Goal: Check status: Check status

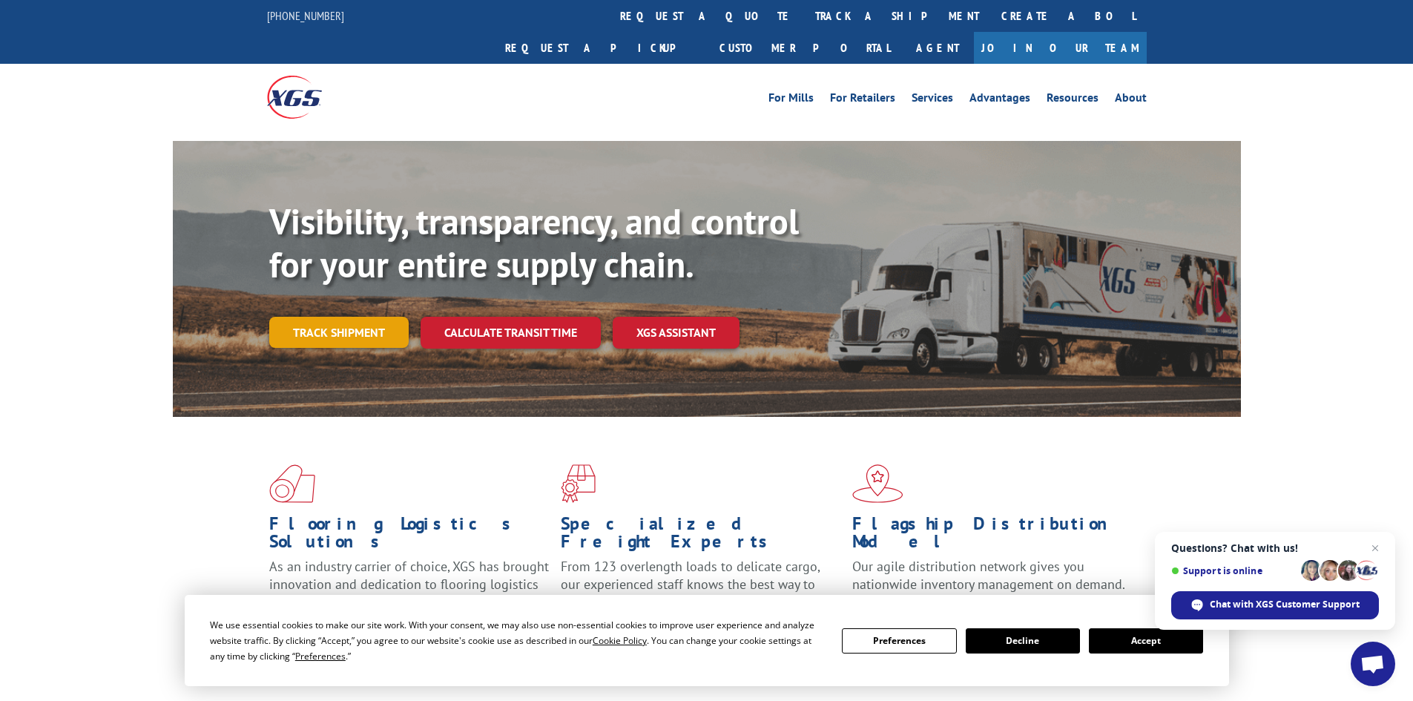
click at [346, 317] on link "Track shipment" at bounding box center [338, 332] width 139 height 31
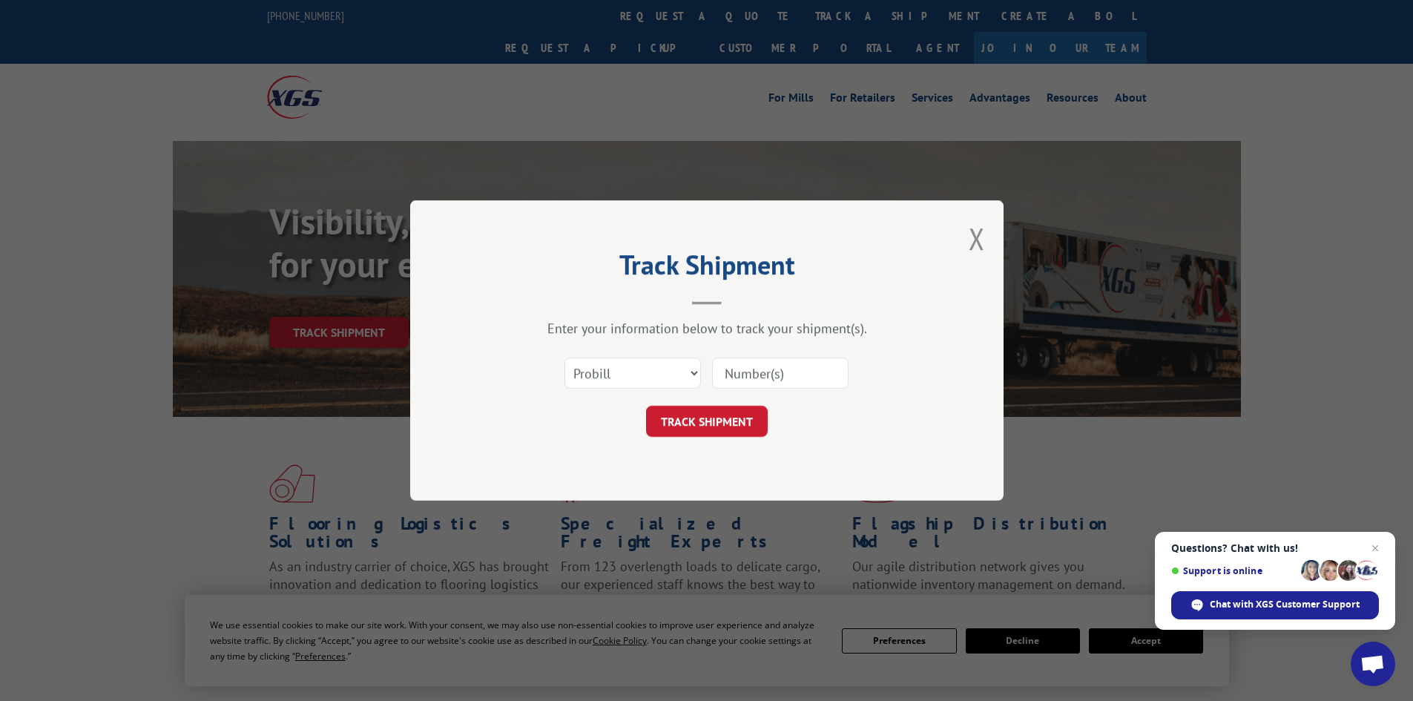
paste input "CP-029401.A"
click at [724, 369] on input "CP-029401.A" at bounding box center [780, 372] width 136 height 31
type input "CP-029401.A"
click at [678, 414] on button "TRACK SHIPMENT" at bounding box center [707, 421] width 122 height 31
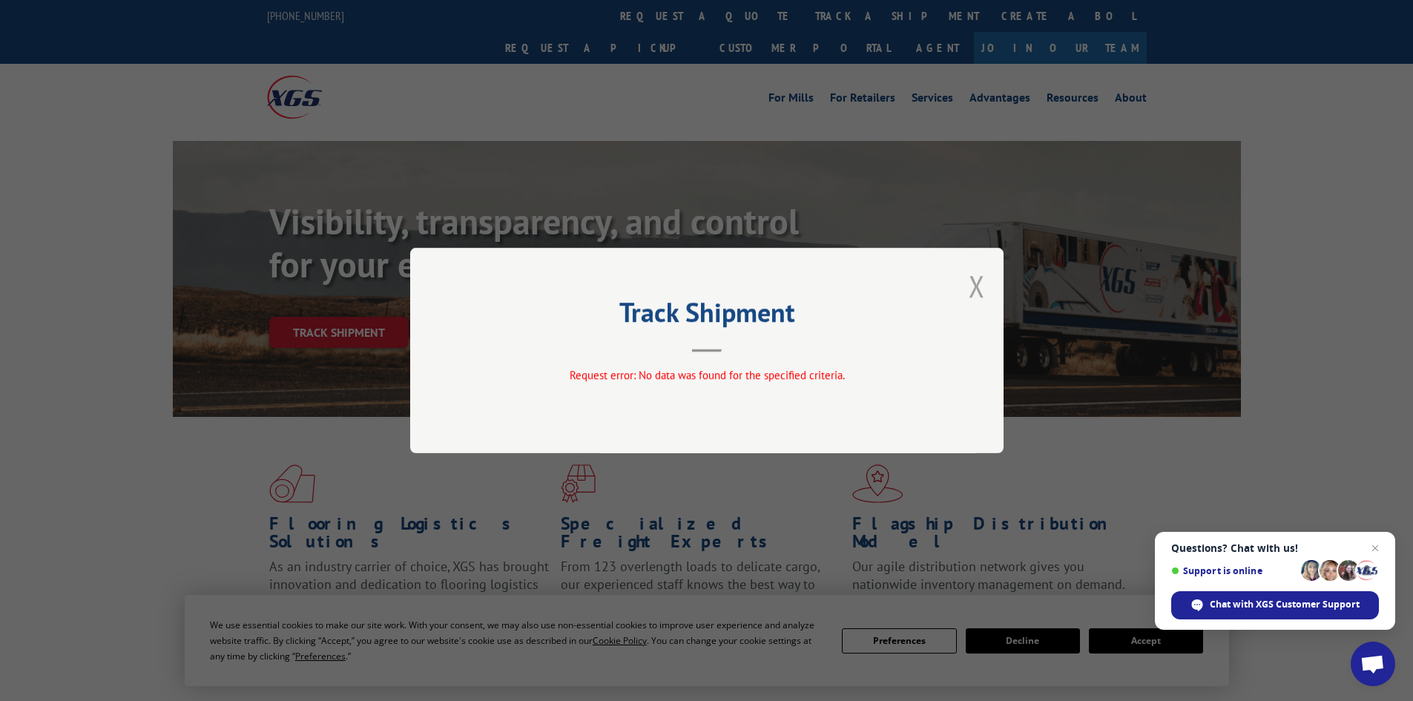
click at [979, 288] on button "Close modal" at bounding box center [976, 285] width 16 height 39
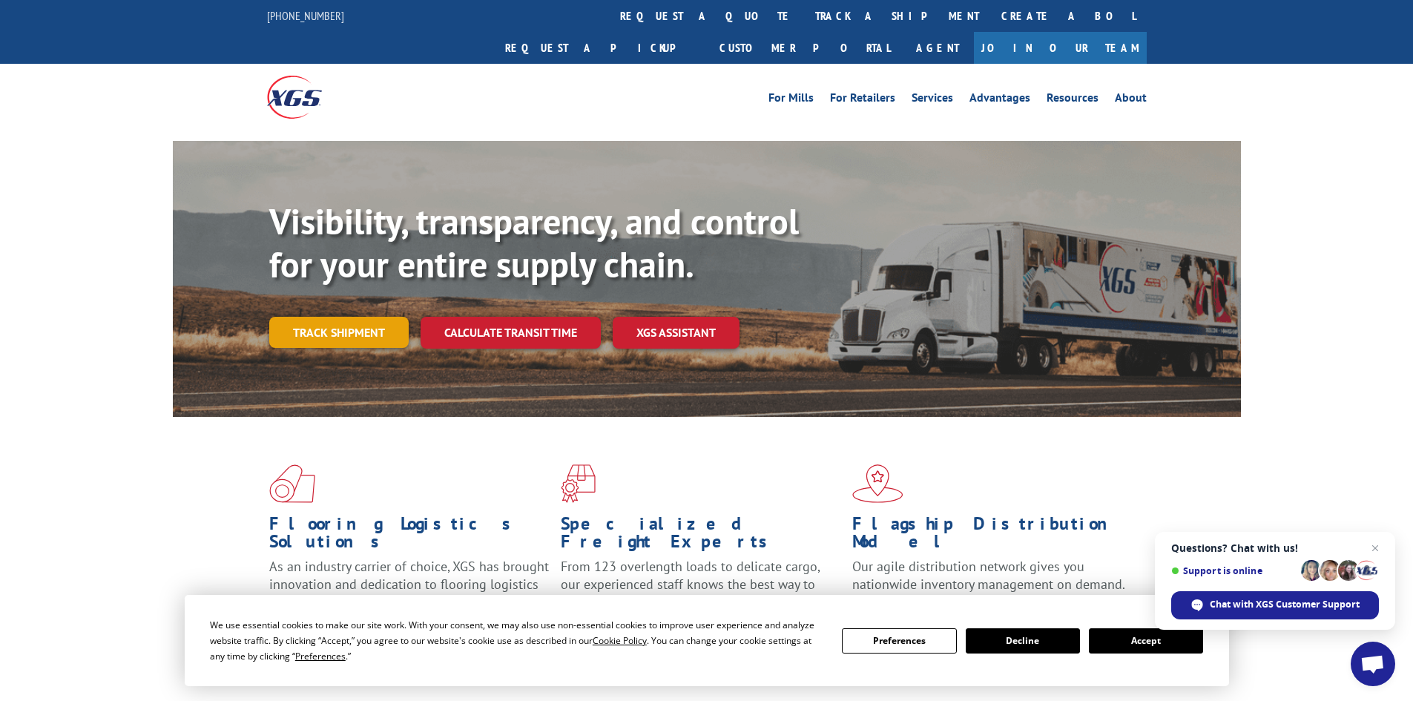
click at [301, 317] on link "Track shipment" at bounding box center [338, 332] width 139 height 31
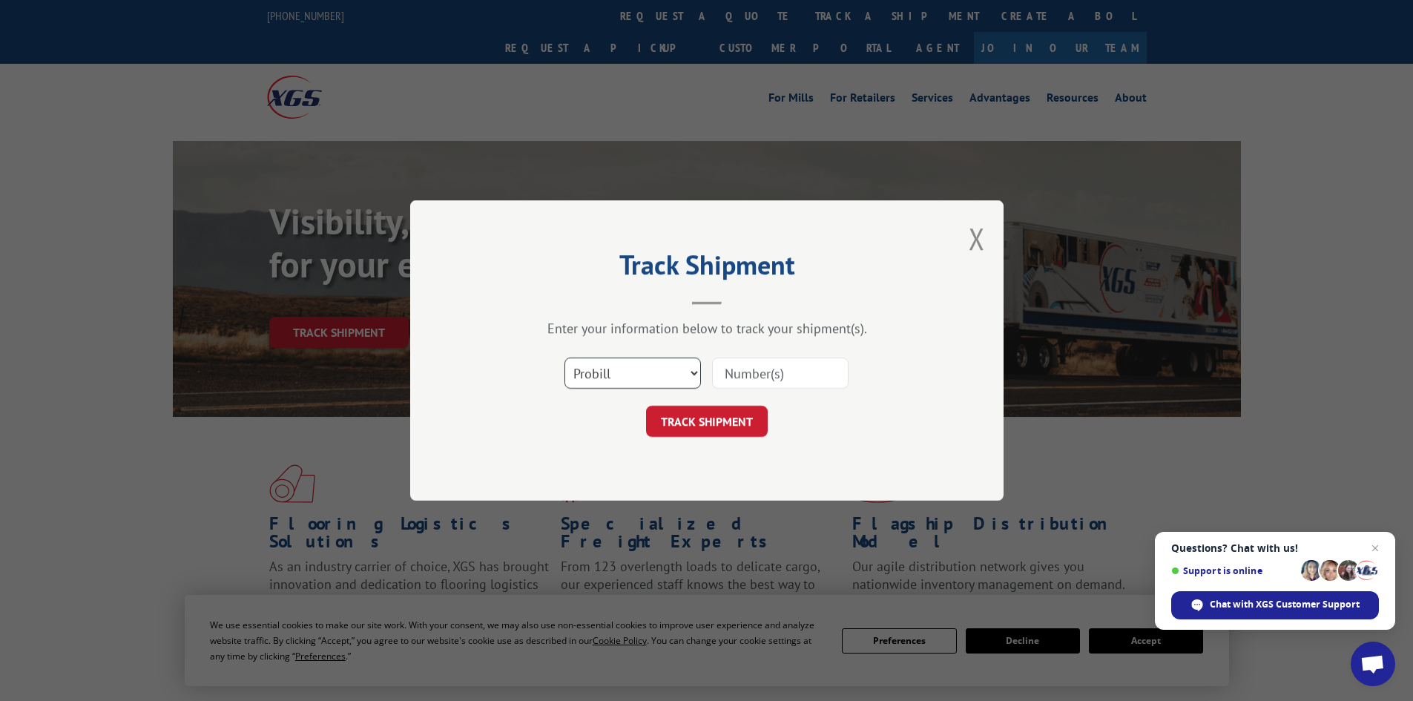
click at [614, 369] on select "Select category... Probill BOL PO" at bounding box center [632, 372] width 136 height 31
select select "bol"
click at [564, 357] on select "Select category... Probill BOL PO" at bounding box center [632, 372] width 136 height 31
click at [751, 380] on input at bounding box center [780, 372] width 136 height 31
paste input "CP-029401.A"
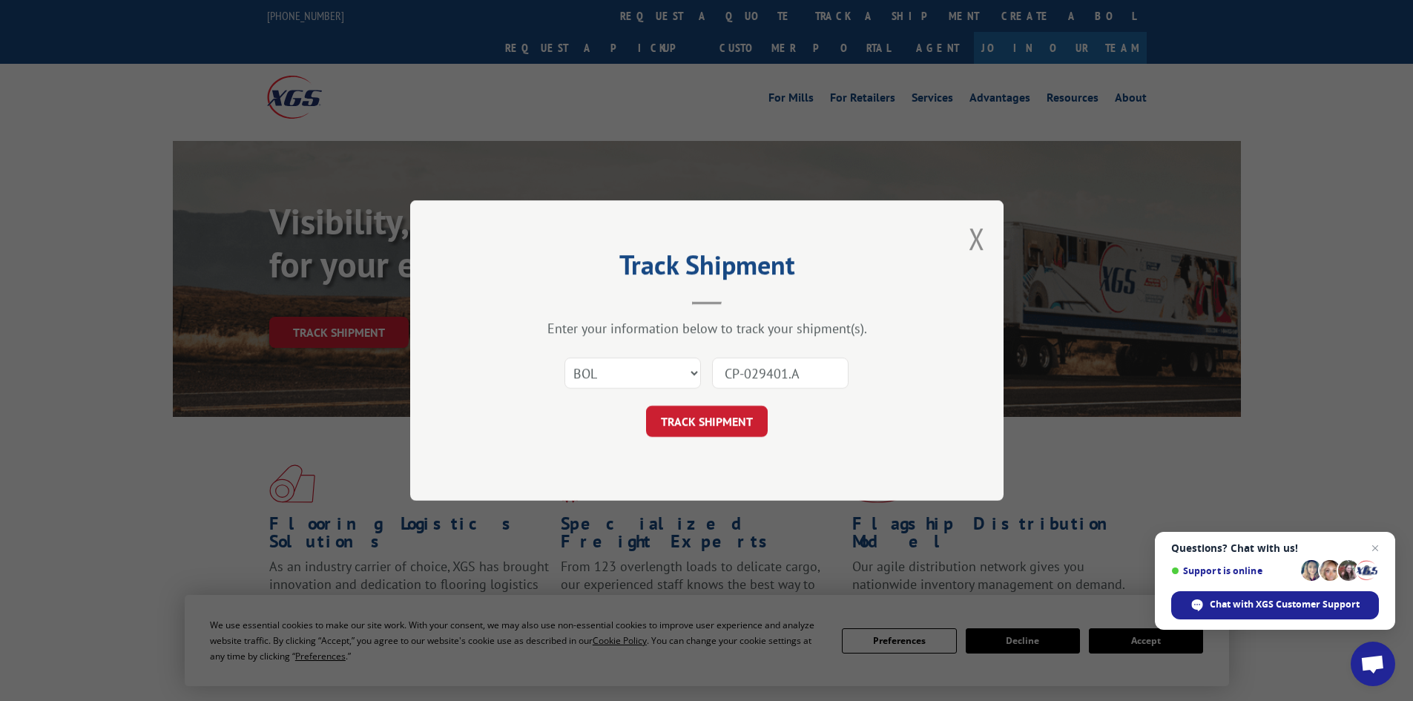
click at [727, 378] on input "CP-029401.A" at bounding box center [780, 372] width 136 height 31
type input "CP-029401.A"
click at [704, 416] on button "TRACK SHIPMENT" at bounding box center [707, 421] width 122 height 31
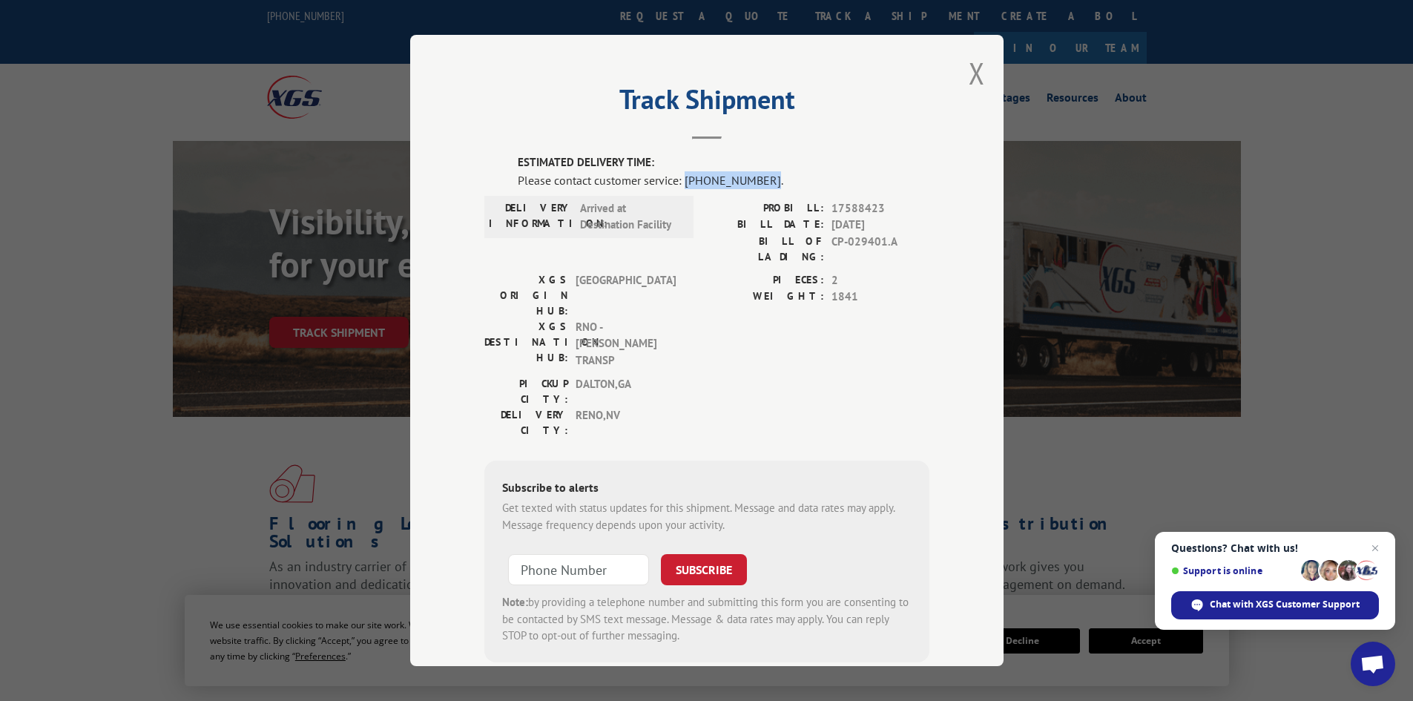
drag, startPoint x: 755, startPoint y: 181, endPoint x: 678, endPoint y: 185, distance: 76.5
click at [678, 185] on div "Please contact customer service: [PHONE_NUMBER]." at bounding box center [724, 180] width 412 height 18
copy div "[PHONE_NUMBER]"
drag, startPoint x: 882, startPoint y: 211, endPoint x: 827, endPoint y: 207, distance: 55.1
click at [831, 207] on span "17588423" at bounding box center [880, 208] width 98 height 17
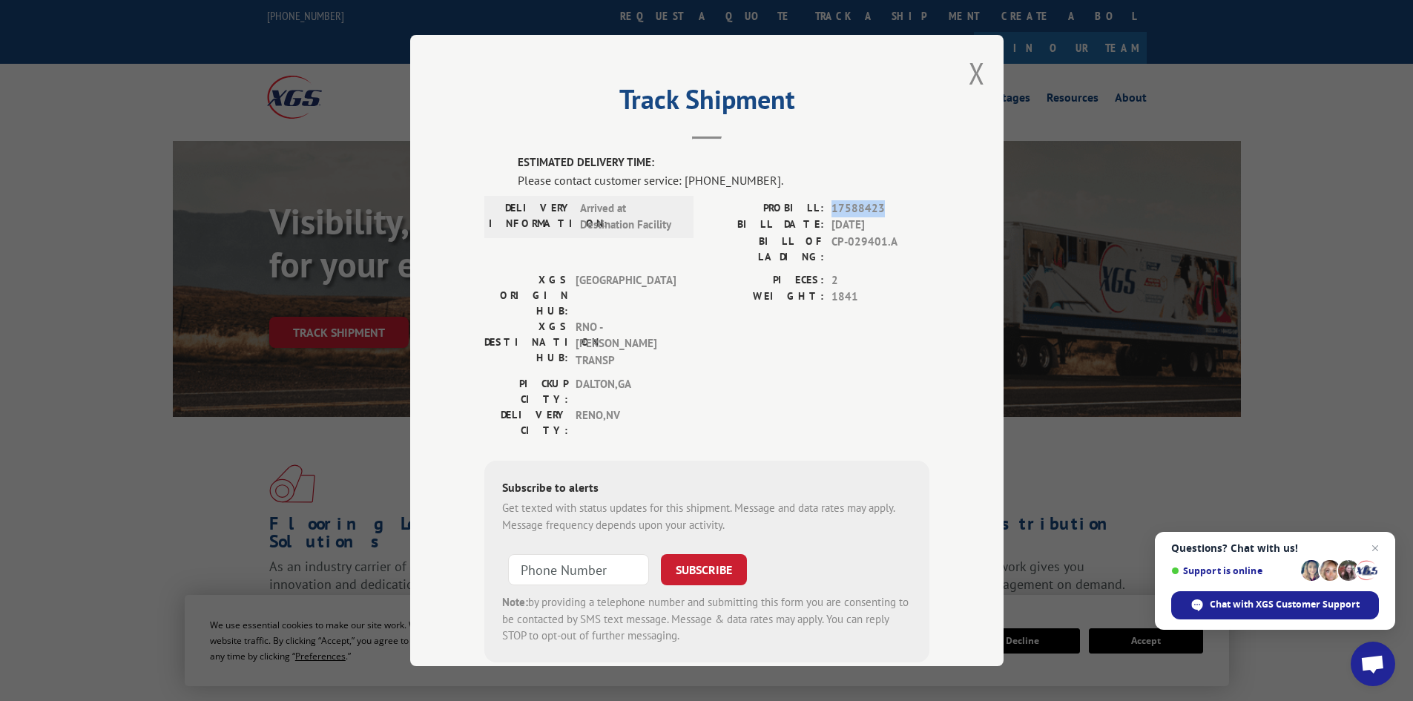
copy span "17588423"
drag, startPoint x: 757, startPoint y: 177, endPoint x: 678, endPoint y: 176, distance: 78.6
click at [678, 176] on div "Please contact customer service: [PHONE_NUMBER]." at bounding box center [724, 180] width 412 height 18
copy div "[PHONE_NUMBER]."
